Goal: Transaction & Acquisition: Purchase product/service

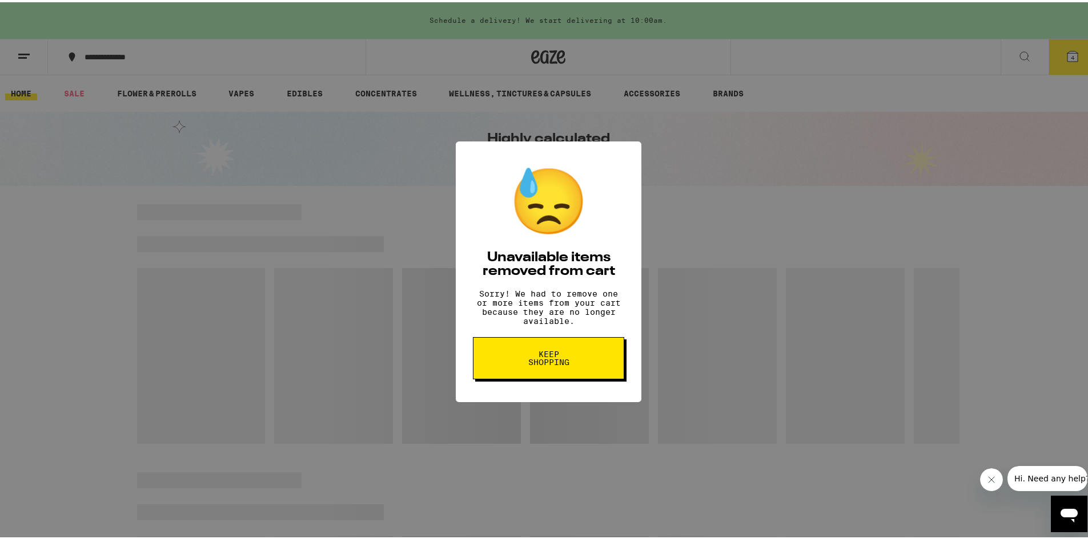
click at [510, 368] on button "Keep Shopping" at bounding box center [548, 356] width 151 height 42
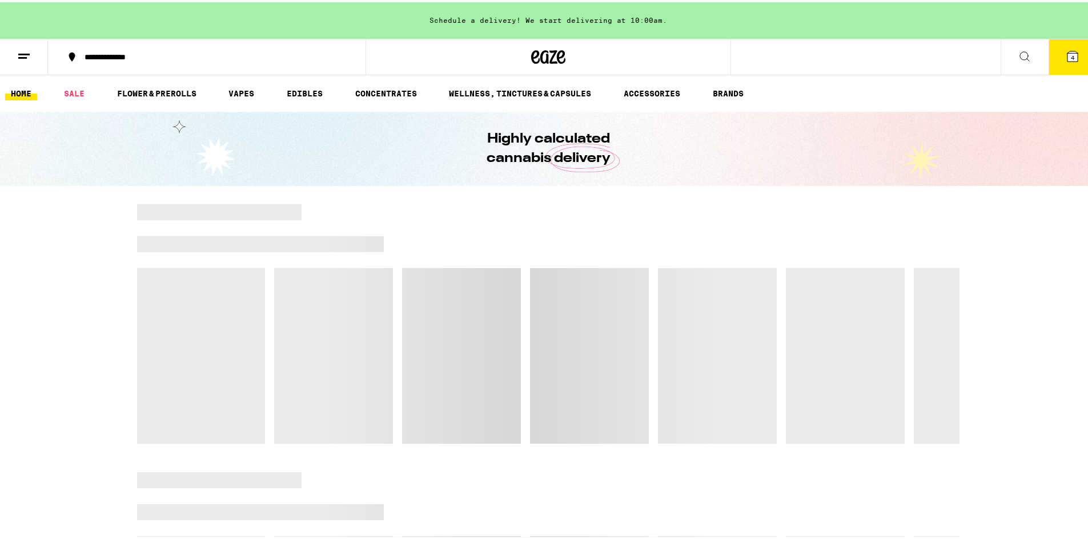
click at [1070, 53] on span "4" at bounding box center [1071, 55] width 3 height 7
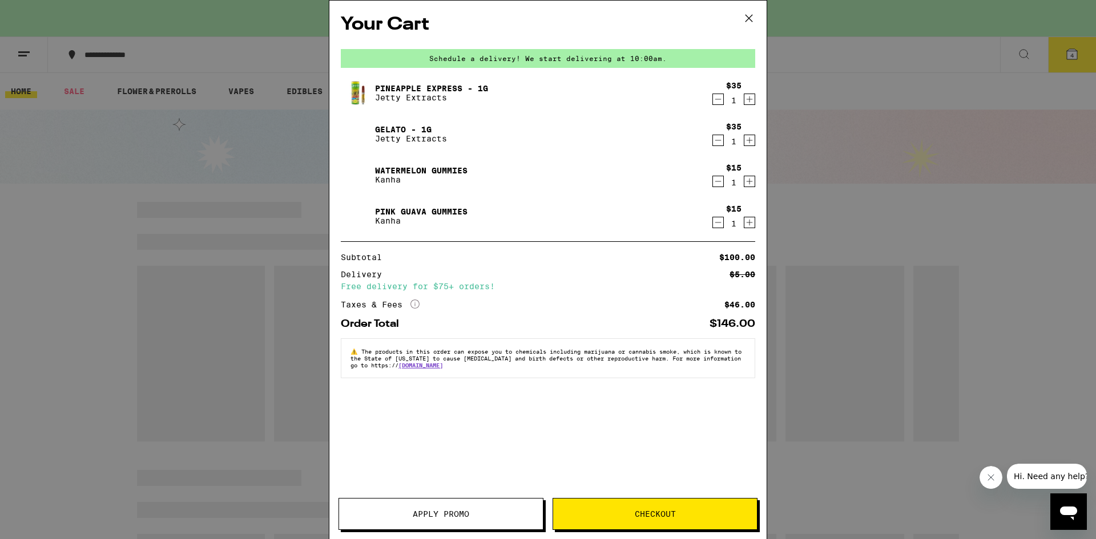
click at [719, 186] on icon "Decrement" at bounding box center [718, 182] width 10 height 14
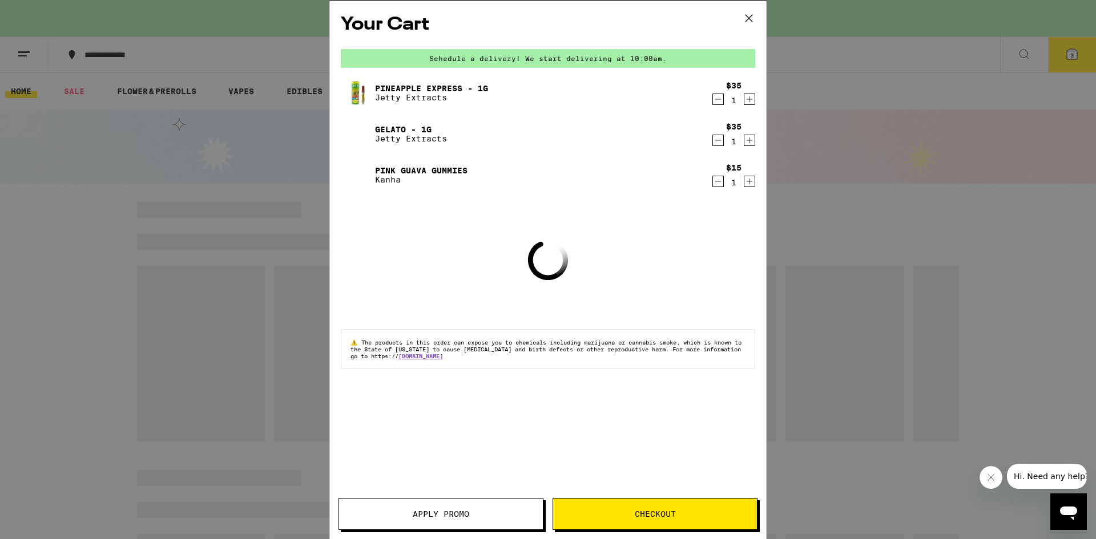
click at [719, 143] on icon "Decrement" at bounding box center [718, 141] width 10 height 14
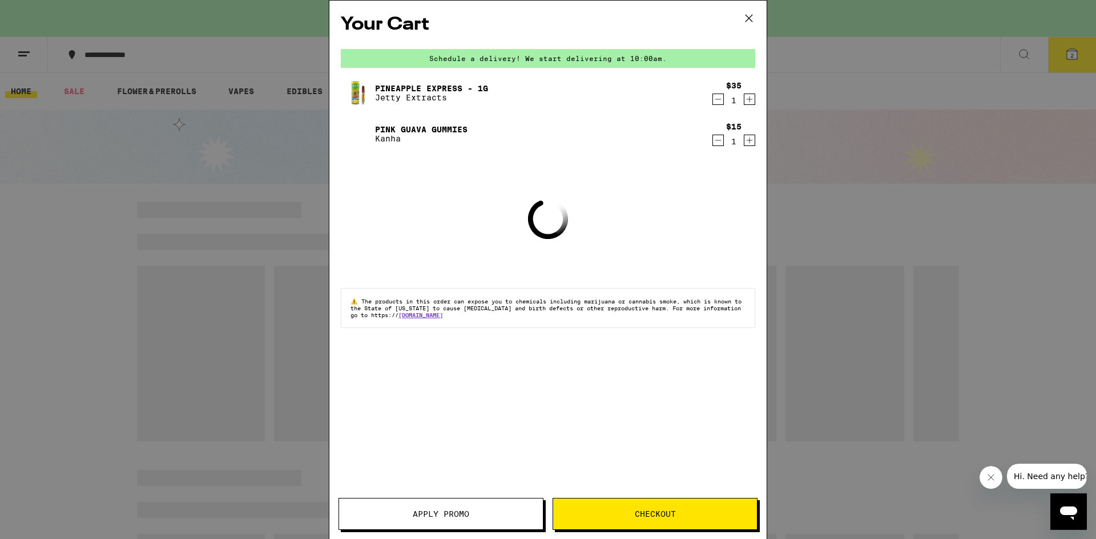
click at [719, 105] on icon "Decrement" at bounding box center [718, 99] width 10 height 14
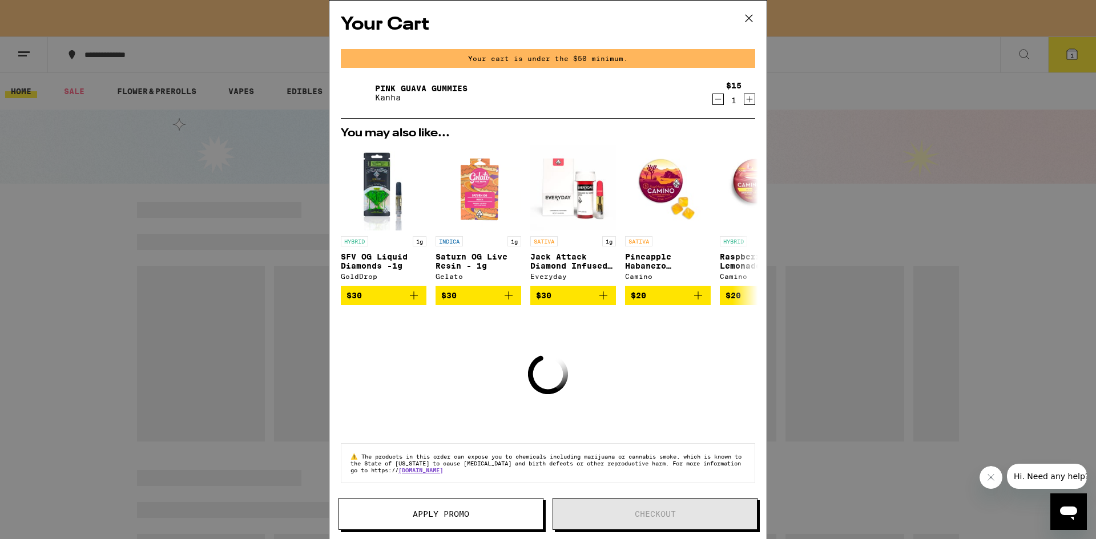
click at [713, 100] on icon "Decrement" at bounding box center [718, 99] width 10 height 14
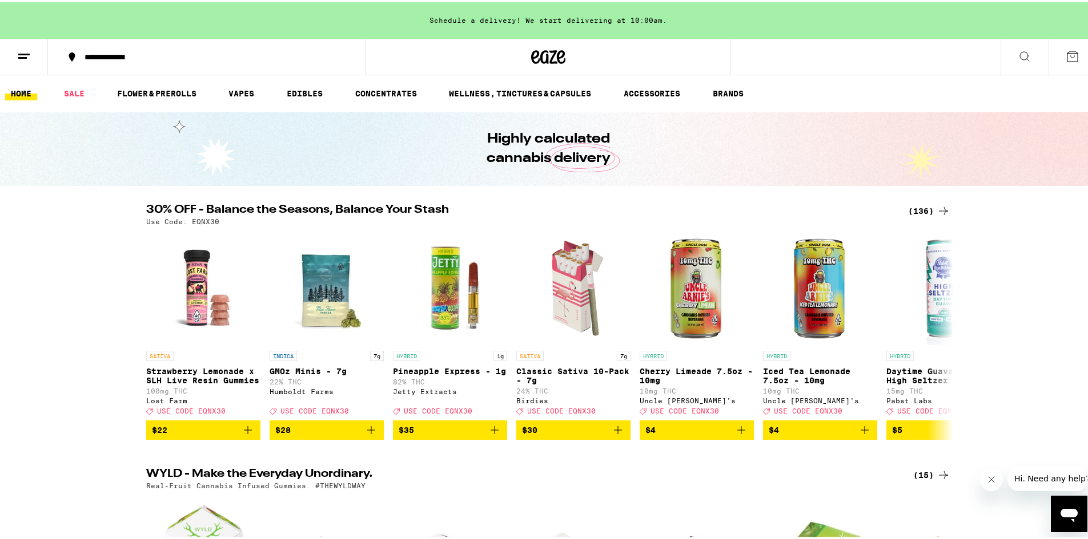
click at [912, 217] on div "Use Code: EQNX30" at bounding box center [548, 219] width 804 height 7
click at [913, 212] on div "(136)" at bounding box center [929, 209] width 42 height 14
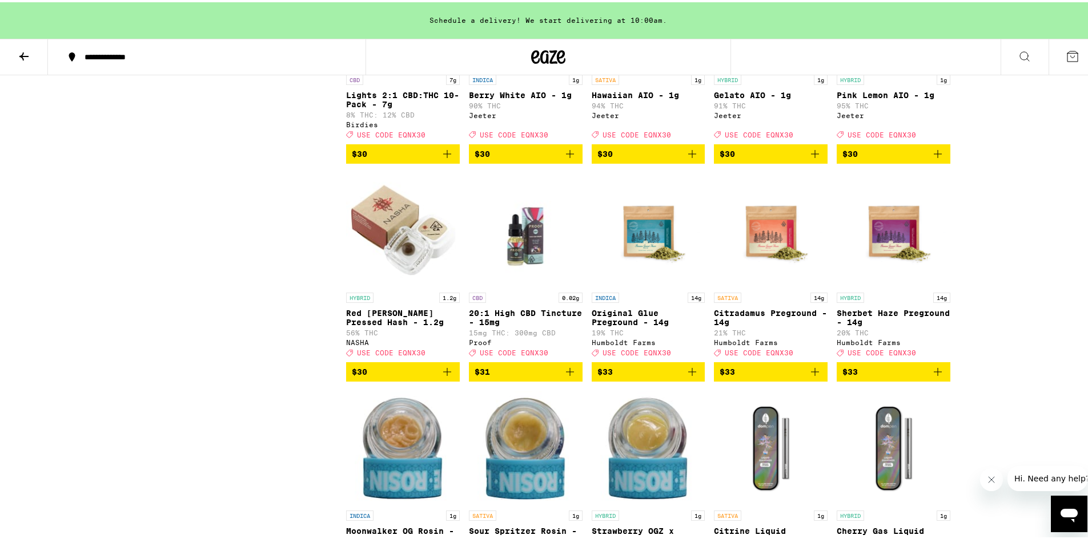
scroll to position [3776, 0]
